Goal: Use online tool/utility: Utilize a website feature to perform a specific function

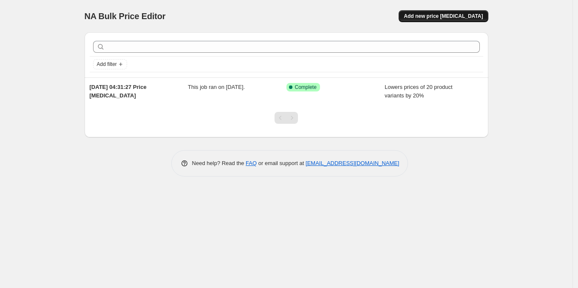
click at [448, 16] on span "Add new price change job" at bounding box center [443, 16] width 79 height 7
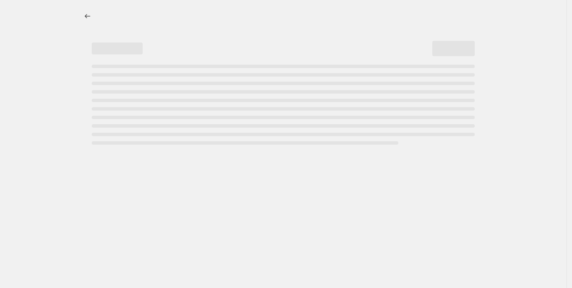
select select "percentage"
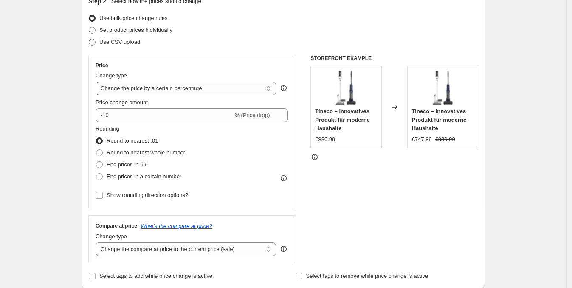
scroll to position [88, 0]
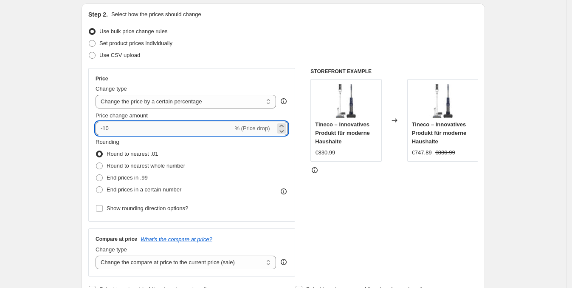
click at [144, 130] on input "-10" at bounding box center [164, 129] width 137 height 14
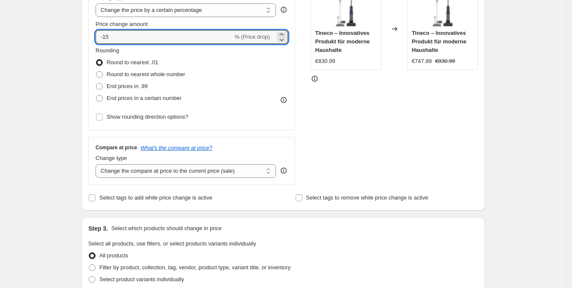
scroll to position [177, 0]
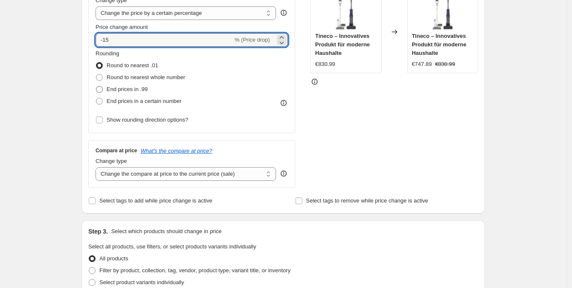
type input "-15"
click at [125, 93] on span "End prices in .99" at bounding box center [127, 89] width 41 height 8
click at [96, 86] on input "End prices in .99" at bounding box center [96, 86] width 0 height 0
radio input "true"
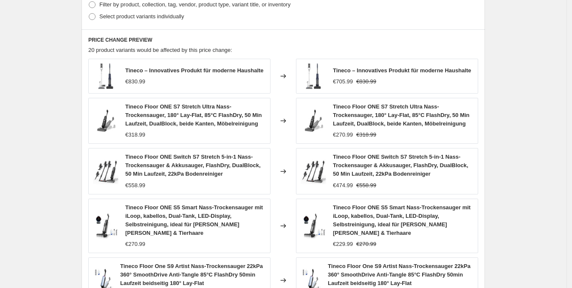
scroll to position [606, 0]
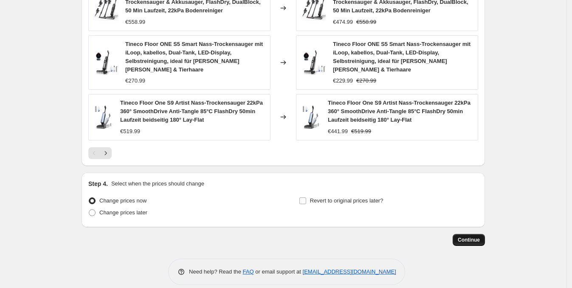
click at [470, 236] on span "Continue" at bounding box center [469, 239] width 22 height 7
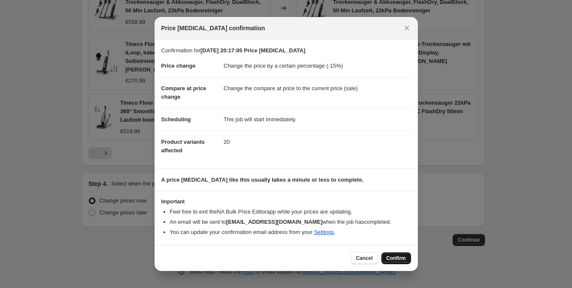
click at [402, 257] on span "Confirm" at bounding box center [397, 258] width 20 height 7
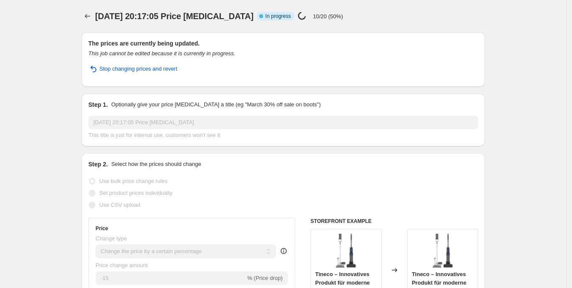
select select "percentage"
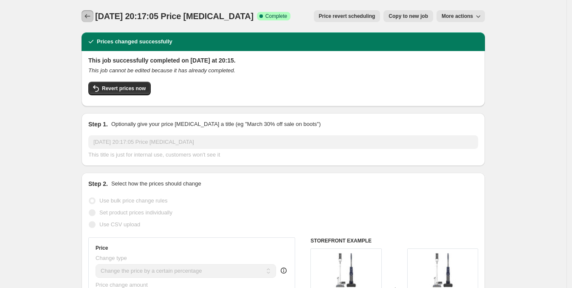
click at [91, 17] on icon "Price change jobs" at bounding box center [87, 16] width 8 height 8
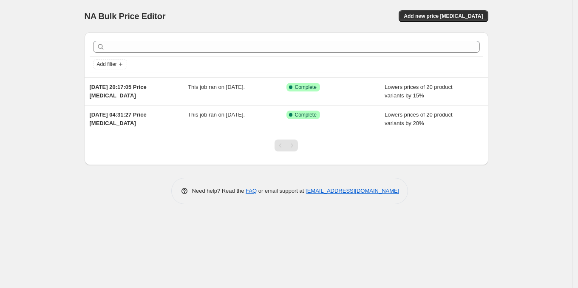
click at [416, 13] on div "Add new price change job" at bounding box center [387, 16] width 203 height 12
click at [432, 18] on span "Add new price change job" at bounding box center [443, 16] width 79 height 7
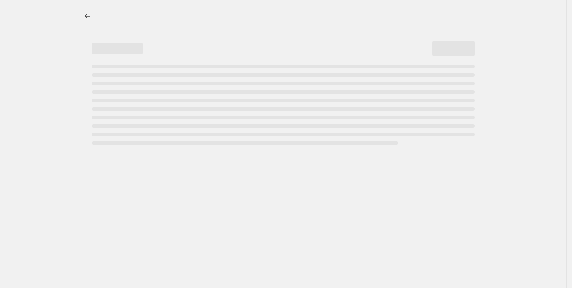
select select "percentage"
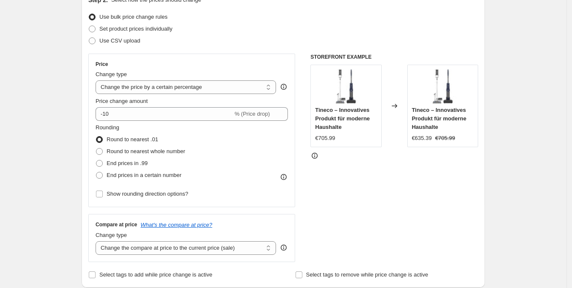
scroll to position [177, 0]
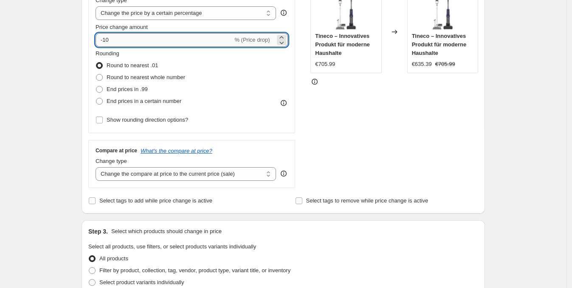
click at [199, 40] on input "-10" at bounding box center [164, 40] width 137 height 14
type input "-1"
type input "-20"
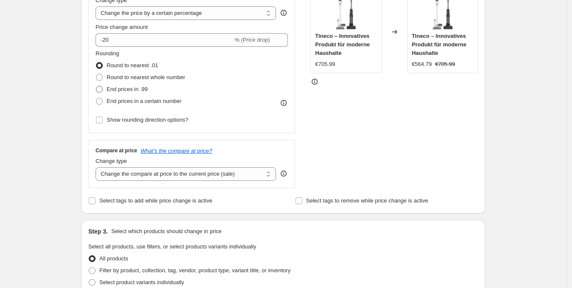
click at [128, 89] on span "End prices in .99" at bounding box center [127, 89] width 41 height 6
click at [96, 86] on input "End prices in .99" at bounding box center [96, 86] width 0 height 0
radio input "true"
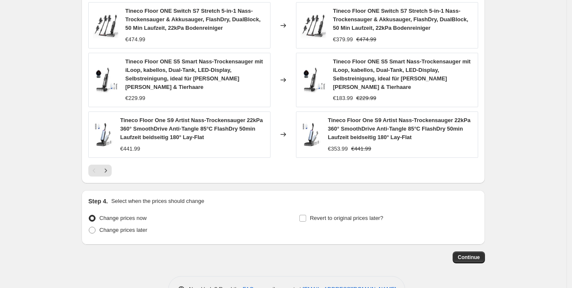
scroll to position [606, 0]
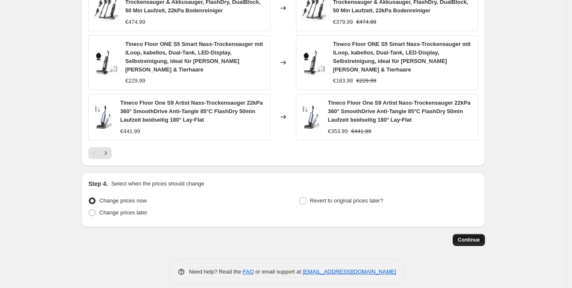
click at [461, 236] on span "Continue" at bounding box center [469, 239] width 22 height 7
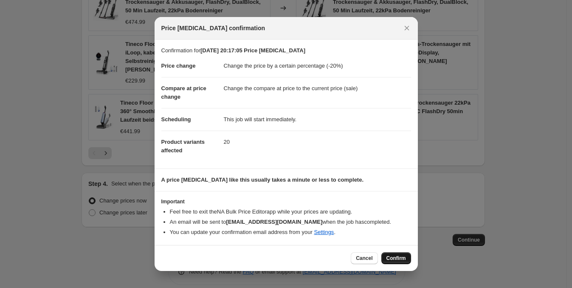
click at [403, 255] on span "Confirm" at bounding box center [397, 258] width 20 height 7
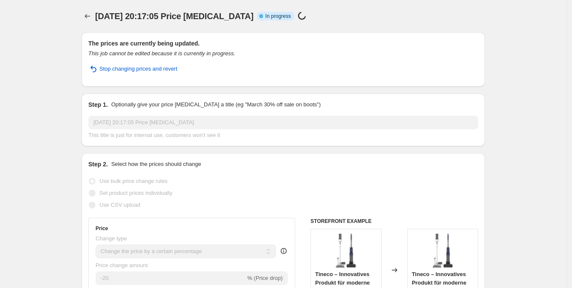
select select "percentage"
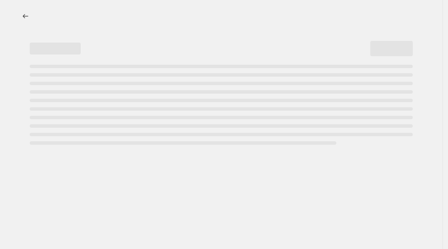
select select "percentage"
